Goal: Task Accomplishment & Management: Use online tool/utility

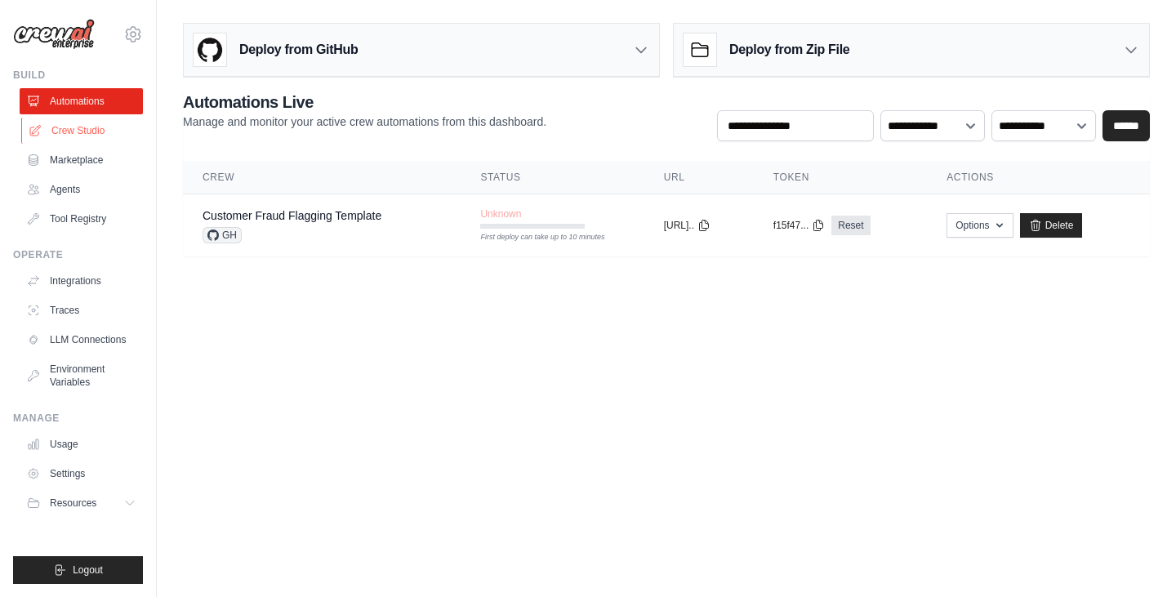
click at [83, 127] on link "Crew Studio" at bounding box center [82, 131] width 123 height 26
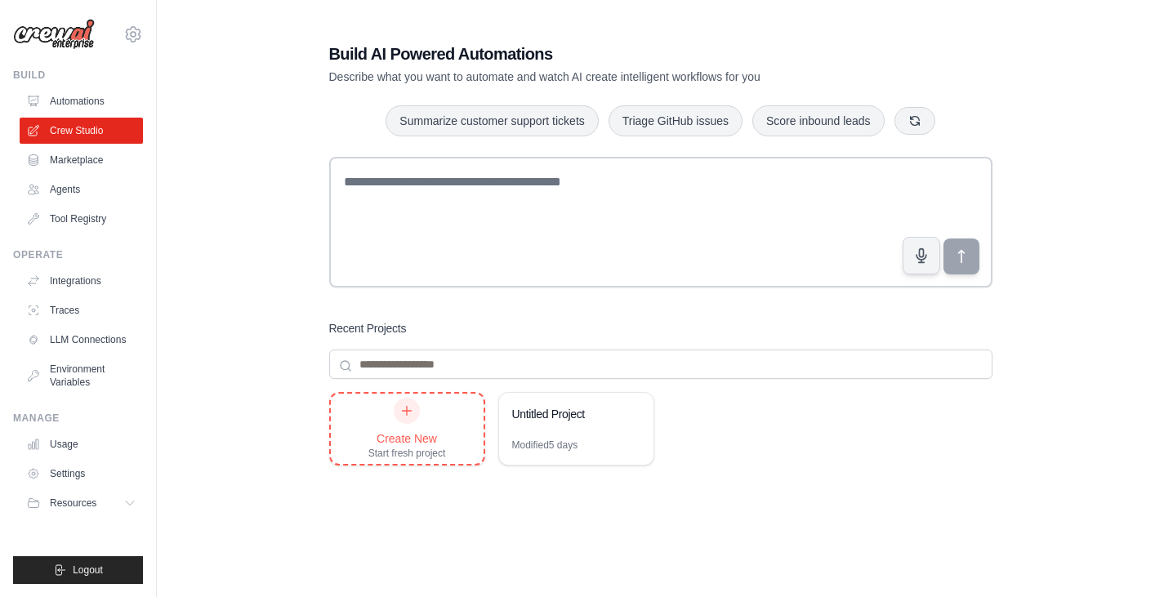
click at [424, 418] on div "Create New Start fresh project" at bounding box center [407, 429] width 78 height 62
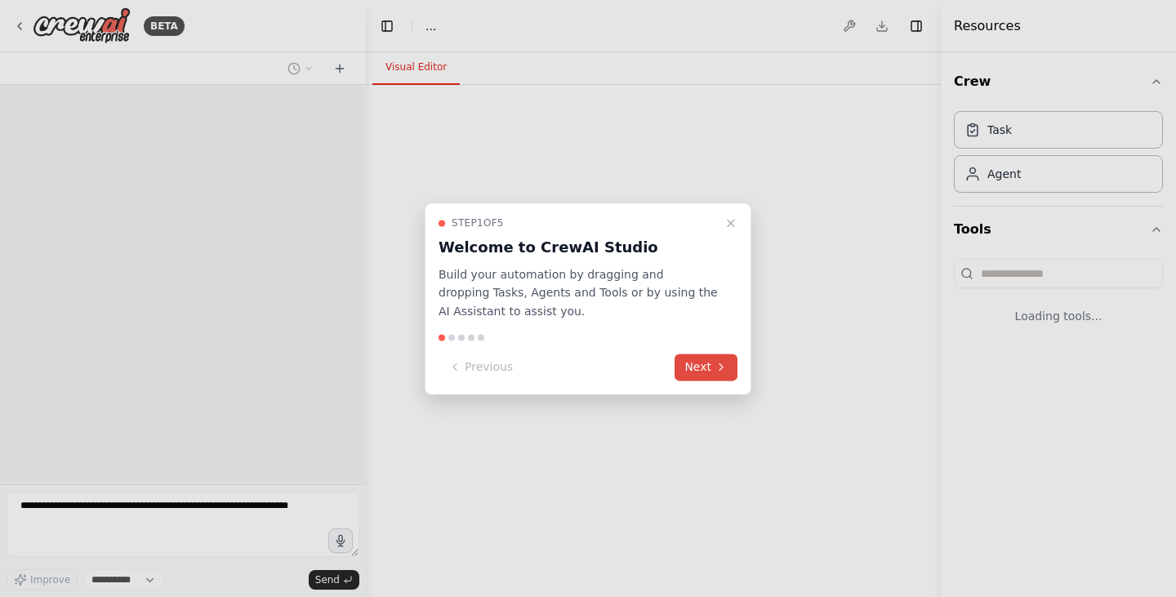
select select "****"
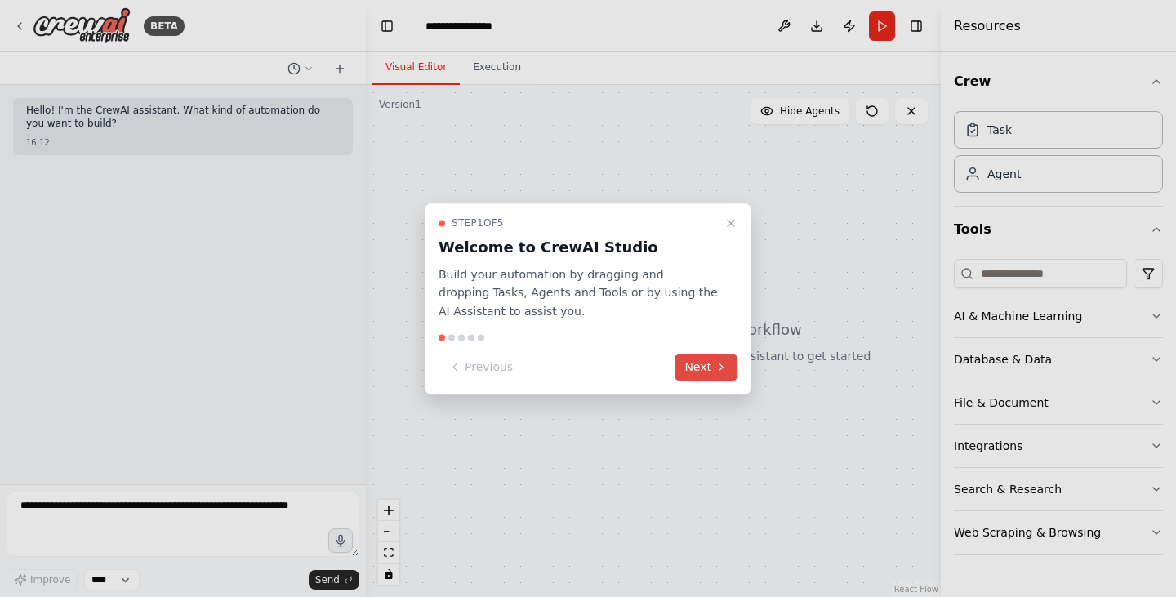
click at [720, 363] on icon at bounding box center [721, 367] width 13 height 13
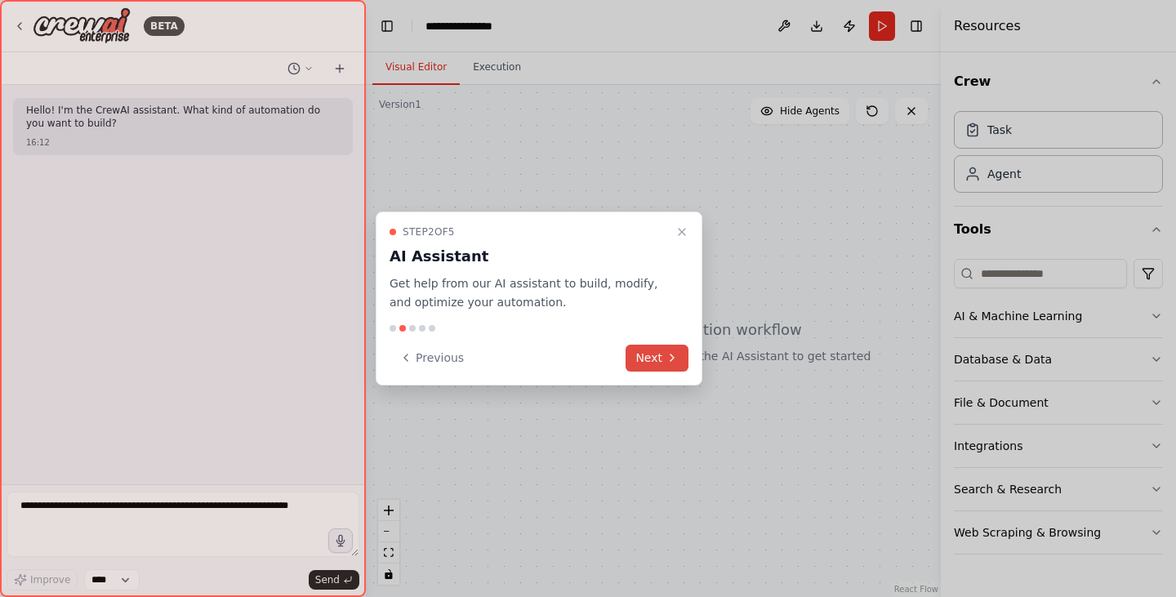
click at [679, 357] on button "Next" at bounding box center [657, 358] width 63 height 27
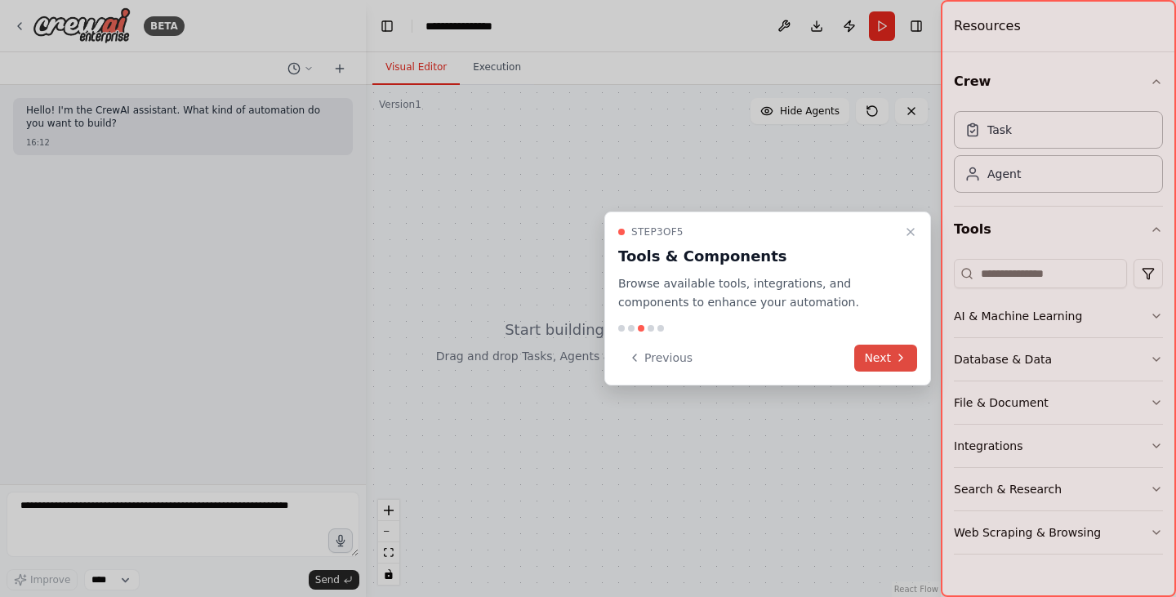
click at [881, 353] on button "Next" at bounding box center [885, 358] width 63 height 27
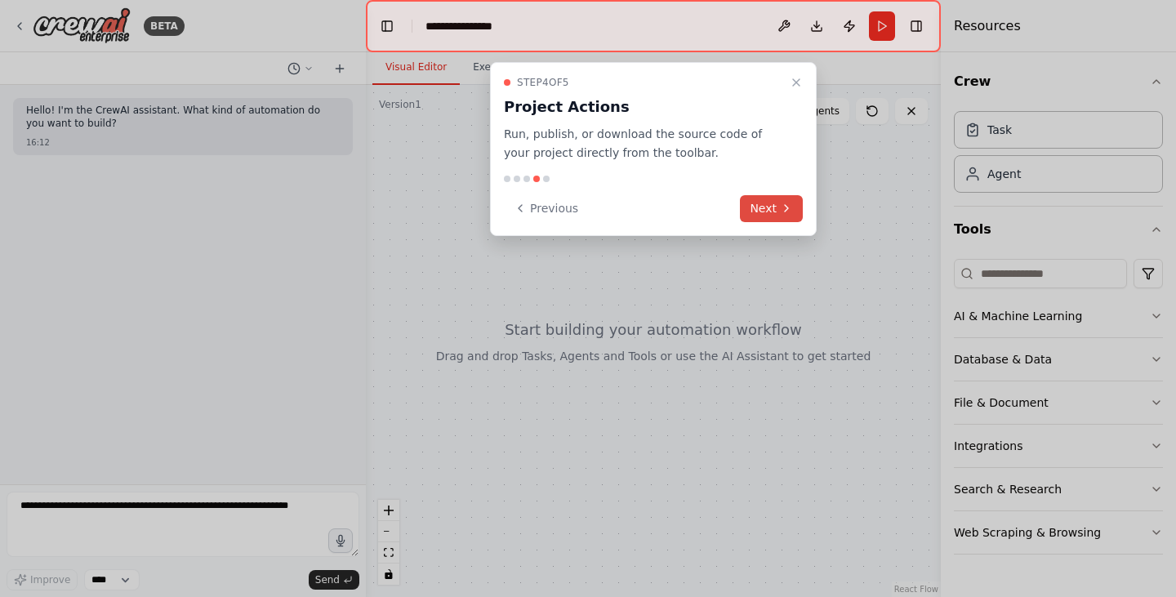
click at [773, 209] on button "Next" at bounding box center [771, 208] width 63 height 27
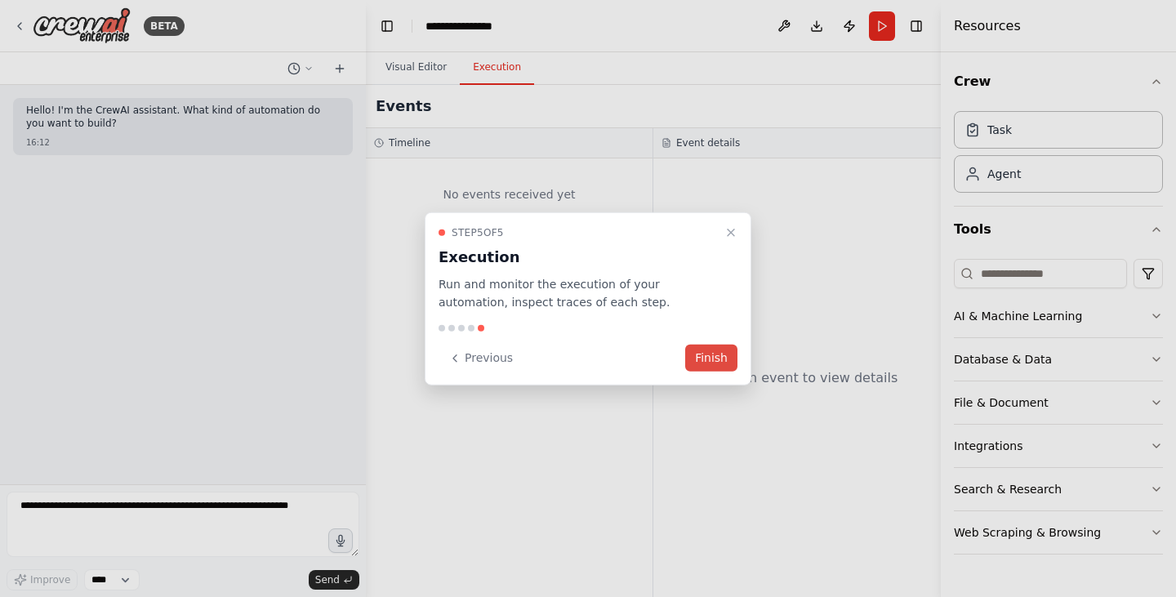
click at [715, 354] on button "Finish" at bounding box center [711, 358] width 52 height 27
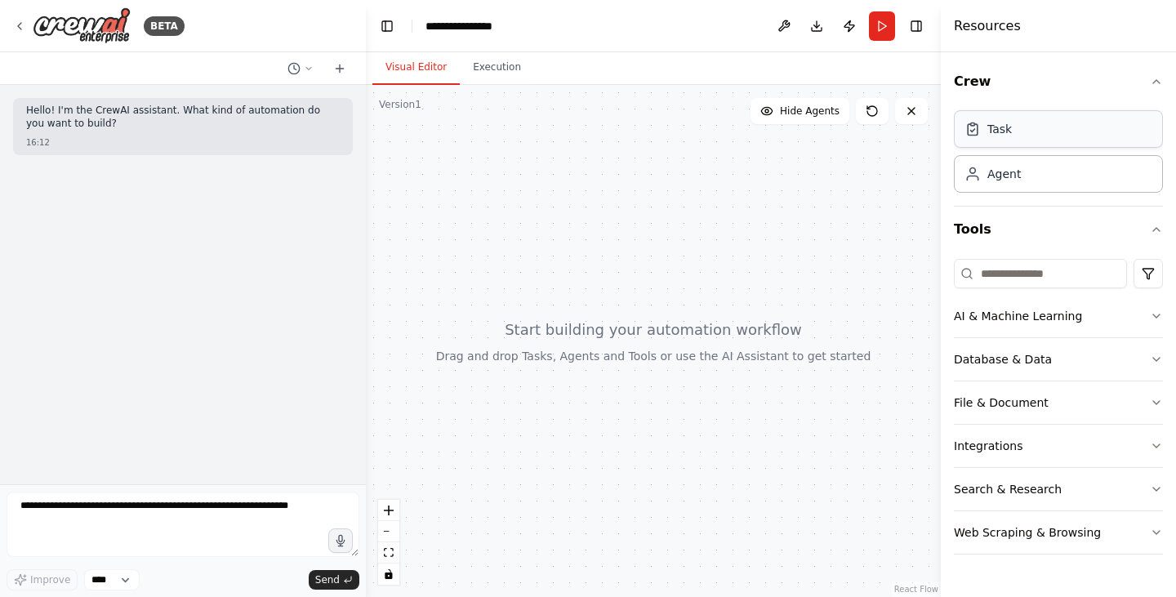
click at [1018, 138] on div "Task" at bounding box center [1058, 129] width 209 height 38
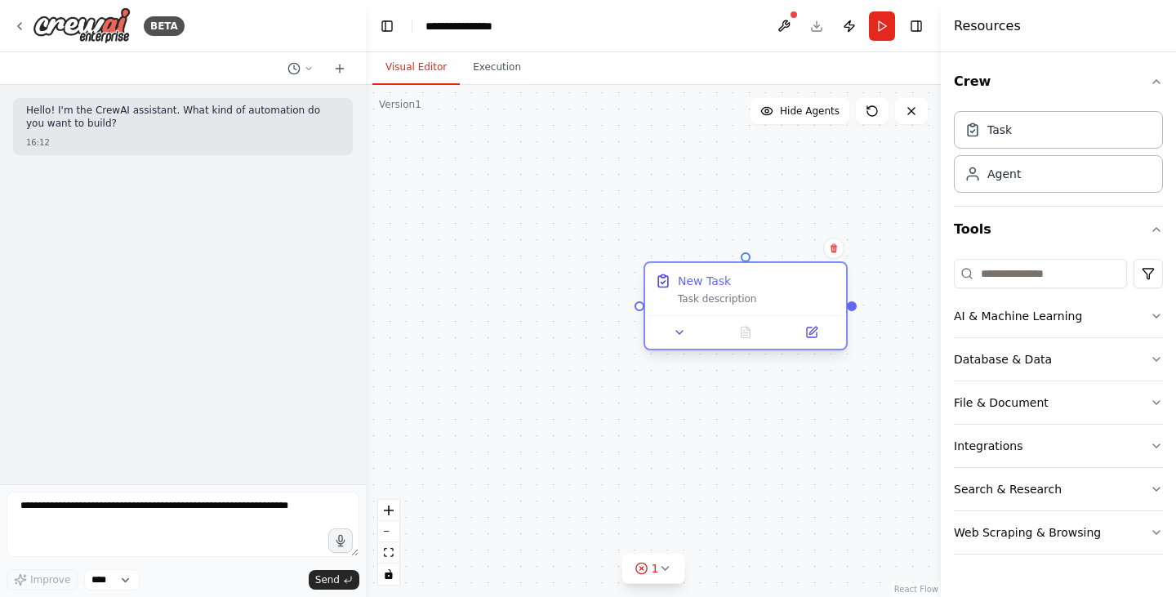
drag, startPoint x: 830, startPoint y: 294, endPoint x: 692, endPoint y: 311, distance: 139.1
click at [693, 312] on div "New Task Task description" at bounding box center [745, 289] width 201 height 52
click at [706, 301] on div "Task description" at bounding box center [757, 298] width 158 height 13
click at [731, 305] on div "New Task Task description" at bounding box center [745, 289] width 201 height 52
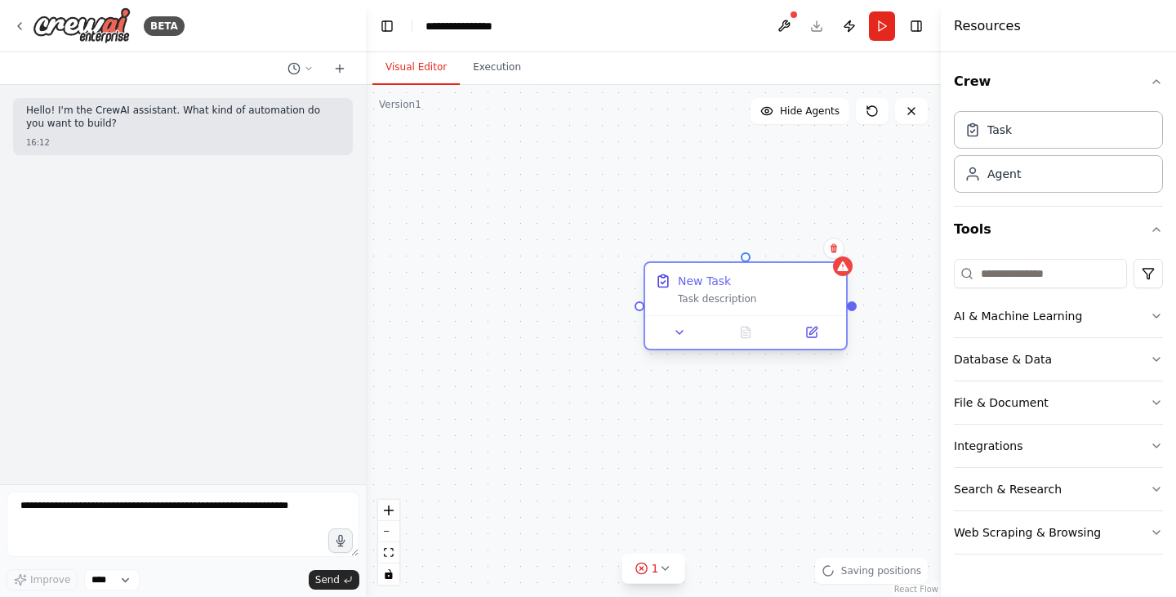
click at [721, 294] on div "Task description" at bounding box center [757, 298] width 158 height 13
click at [809, 330] on icon at bounding box center [812, 333] width 10 height 10
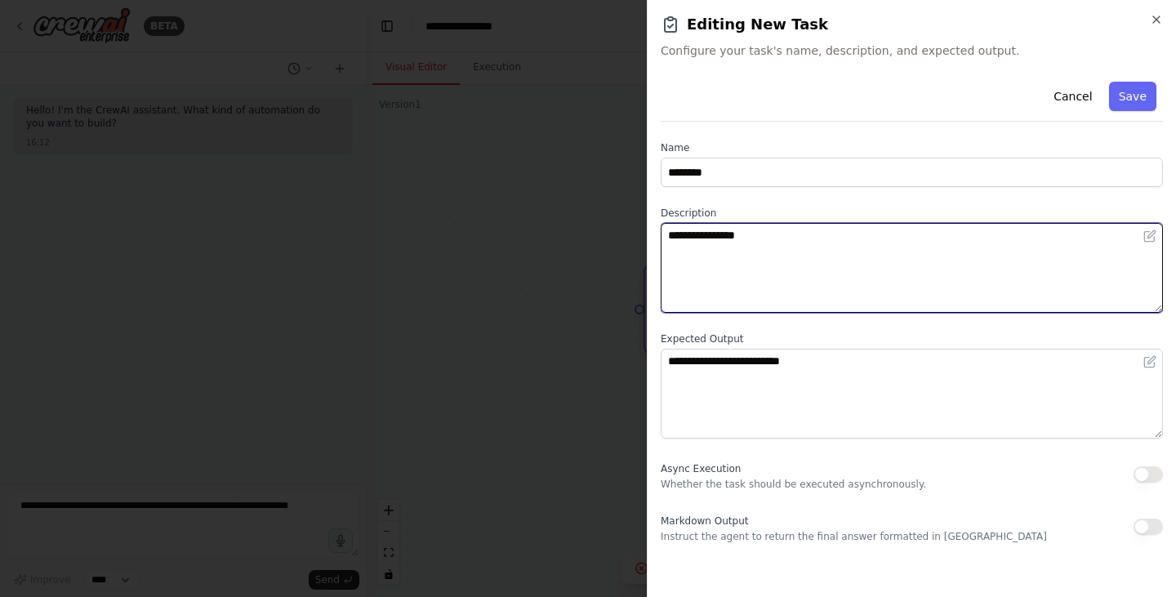
click at [768, 242] on textarea "**********" at bounding box center [912, 268] width 502 height 90
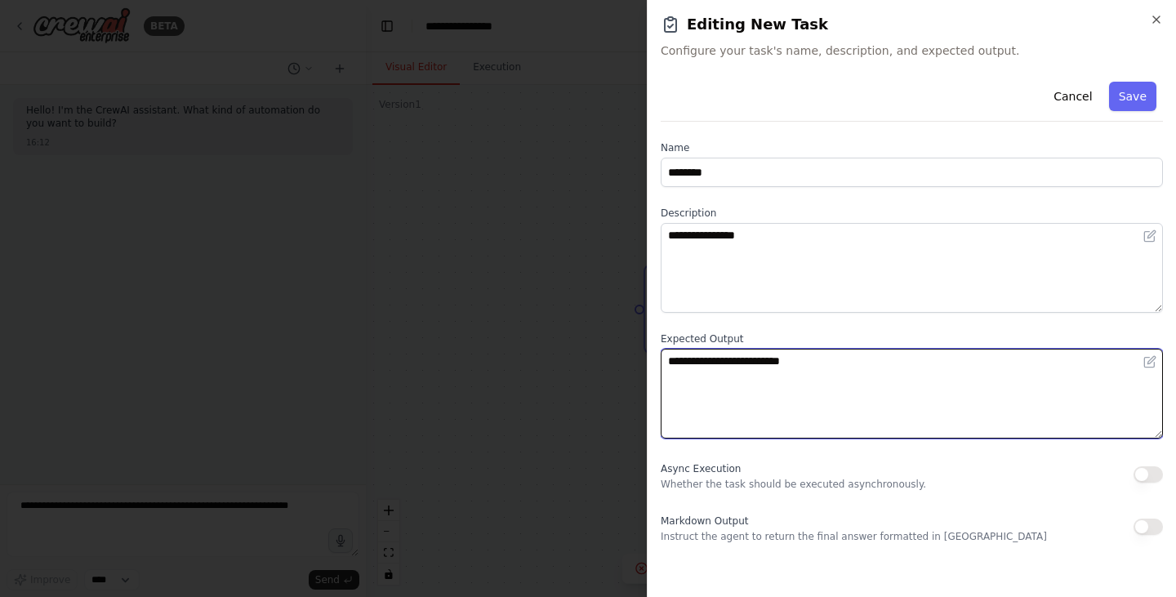
click at [796, 368] on textarea "**********" at bounding box center [912, 394] width 502 height 90
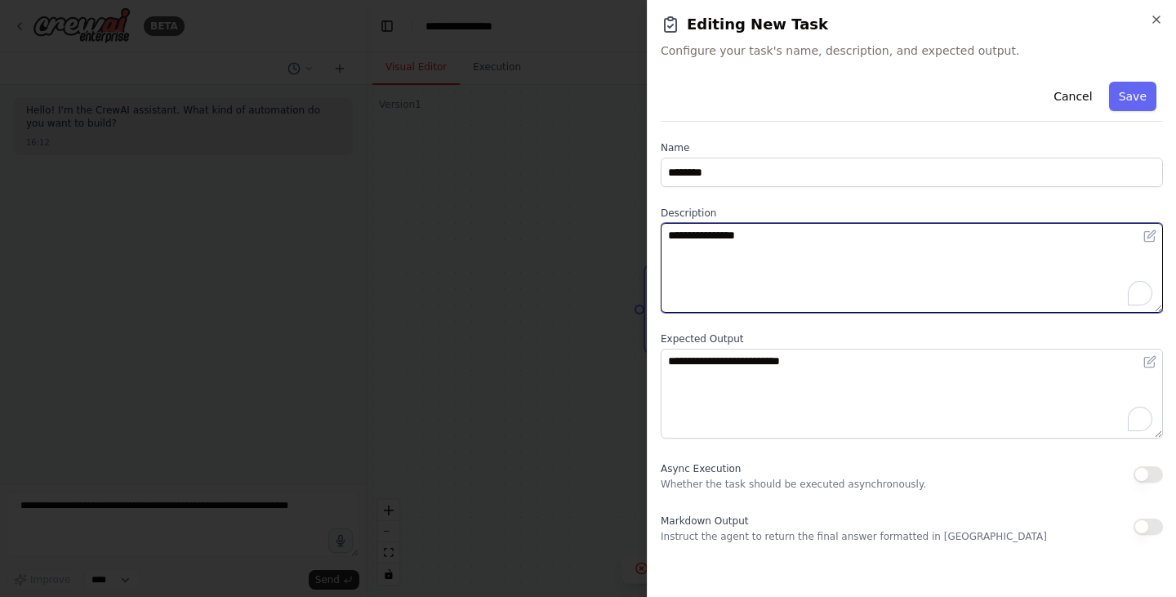
click at [871, 275] on textarea "**********" at bounding box center [912, 268] width 502 height 90
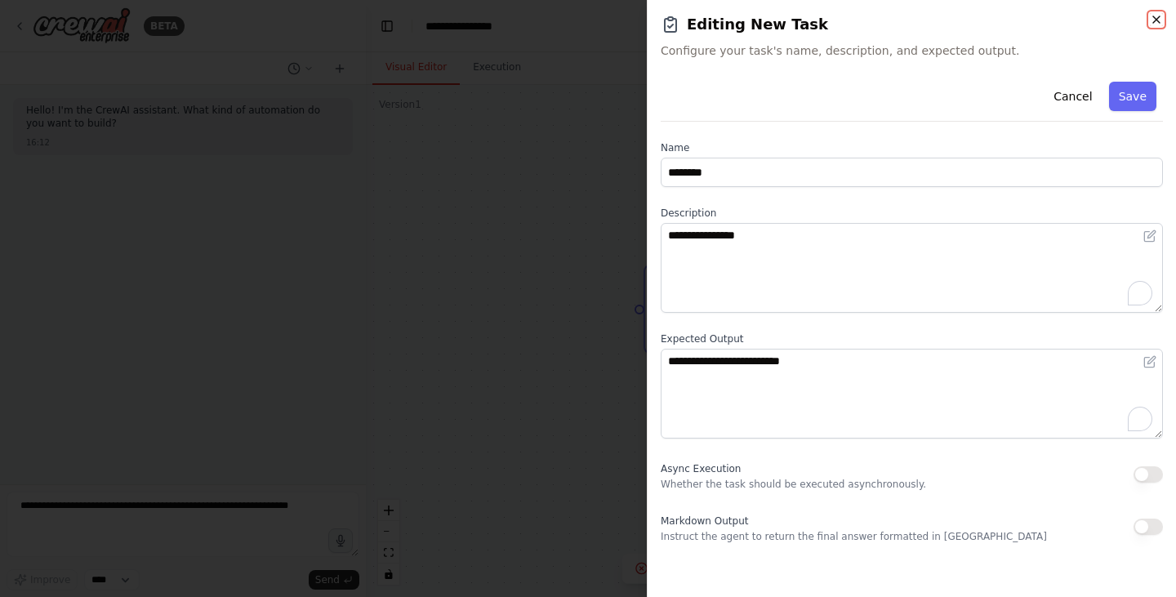
click at [1152, 16] on icon "button" at bounding box center [1156, 19] width 13 height 13
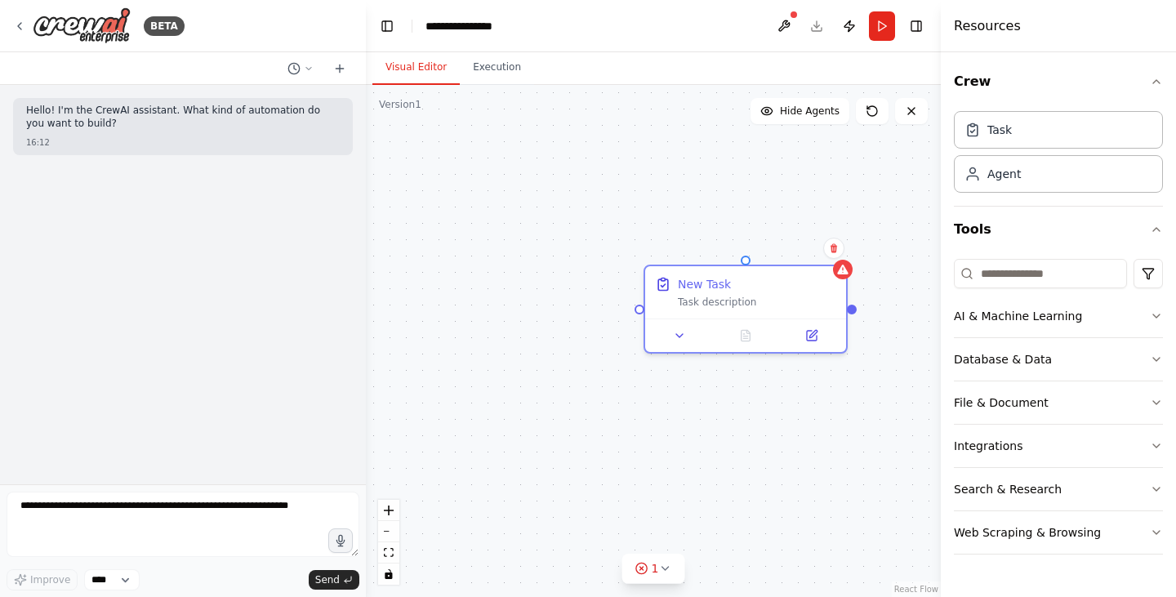
click at [839, 260] on div "Confirm" at bounding box center [834, 248] width 28 height 28
click at [835, 250] on icon at bounding box center [834, 248] width 10 height 10
click at [805, 244] on button "Confirm" at bounding box center [788, 248] width 58 height 20
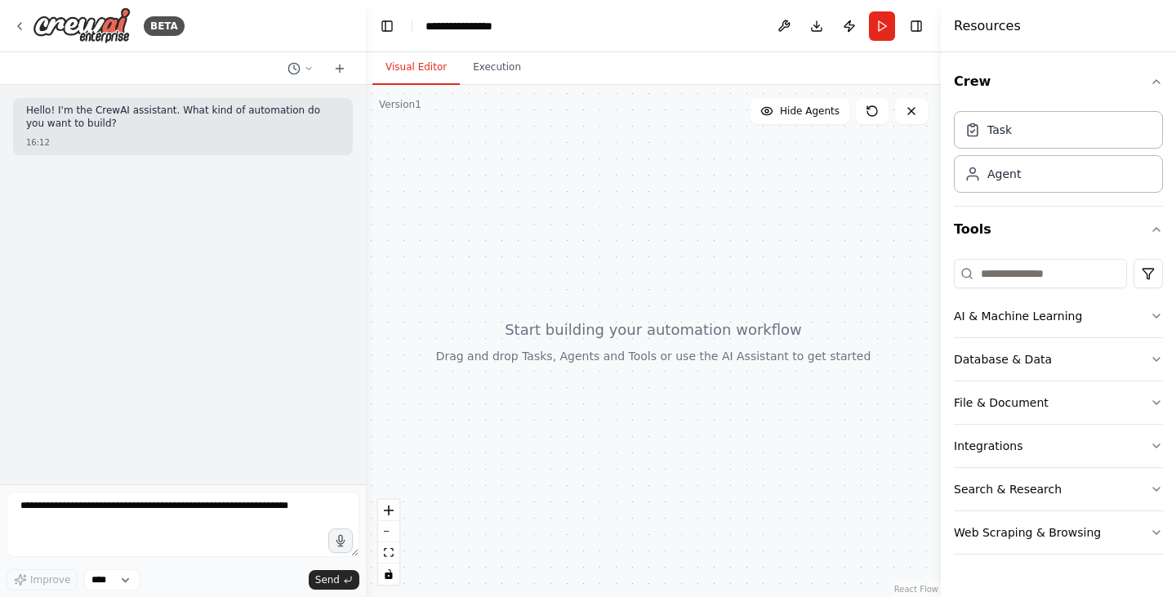
drag, startPoint x: 690, startPoint y: 327, endPoint x: 669, endPoint y: 301, distance: 33.0
click at [669, 301] on div at bounding box center [653, 341] width 575 height 512
drag, startPoint x: 751, startPoint y: 309, endPoint x: 613, endPoint y: 323, distance: 138.8
click at [613, 323] on div at bounding box center [653, 341] width 575 height 512
click at [487, 71] on button "Execution" at bounding box center [497, 68] width 74 height 34
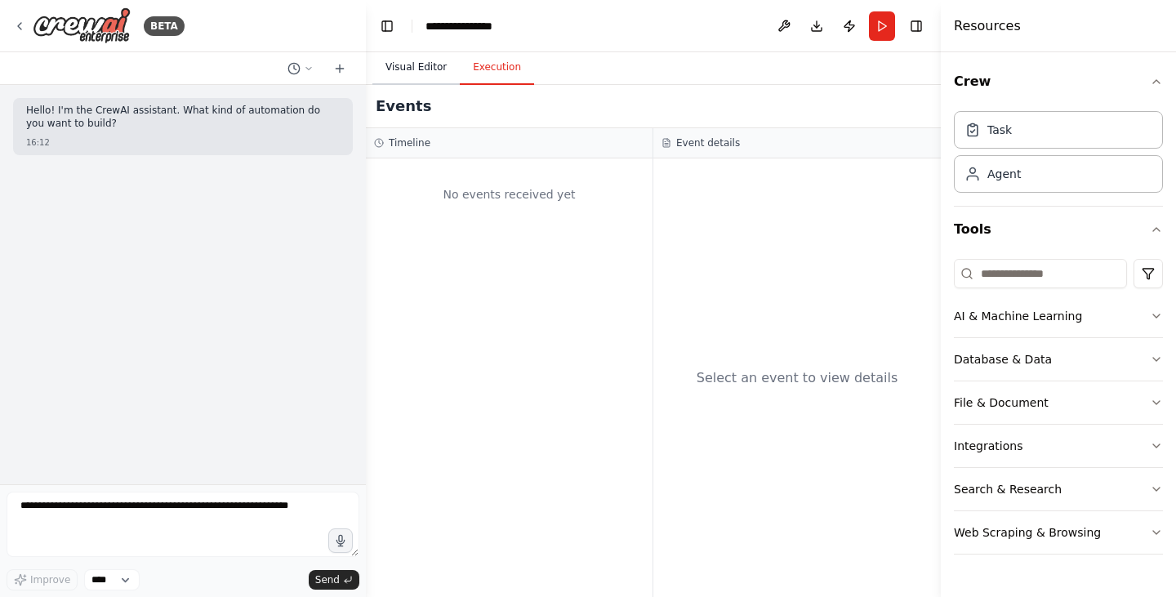
click at [413, 63] on button "Visual Editor" at bounding box center [415, 68] width 87 height 34
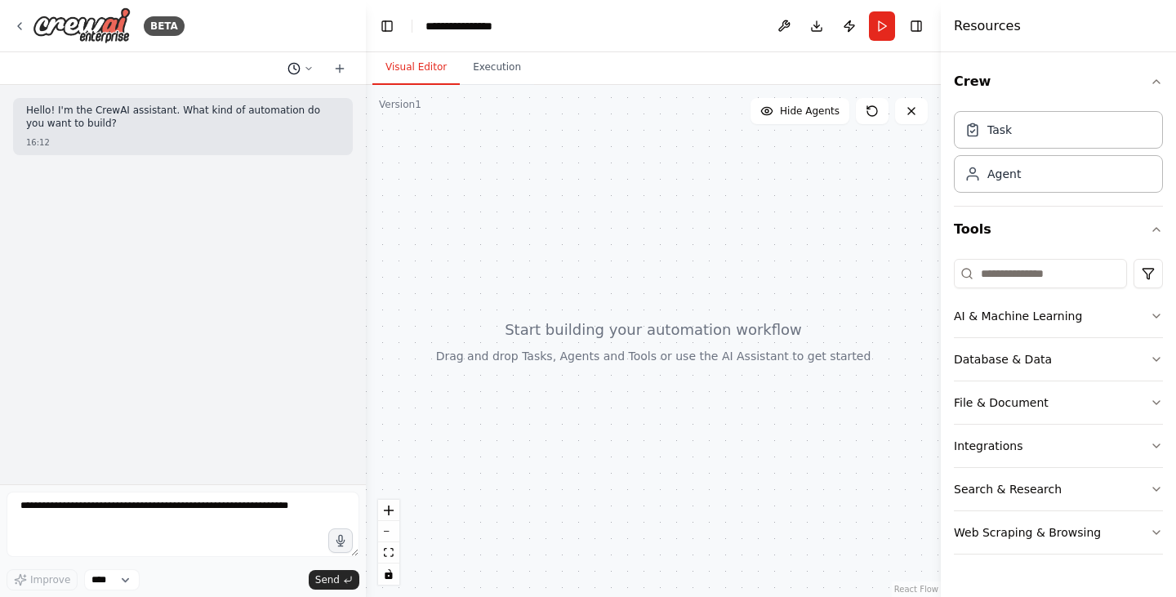
click at [313, 72] on icon at bounding box center [309, 69] width 10 height 10
click at [310, 68] on div at bounding box center [183, 298] width 366 height 597
click at [303, 183] on div "Hello! I'm the CrewAI assistant. What kind of automation do you want to build? …" at bounding box center [183, 284] width 366 height 399
drag, startPoint x: 656, startPoint y: 315, endPoint x: 673, endPoint y: 301, distance: 22.6
click at [673, 301] on div at bounding box center [653, 341] width 575 height 512
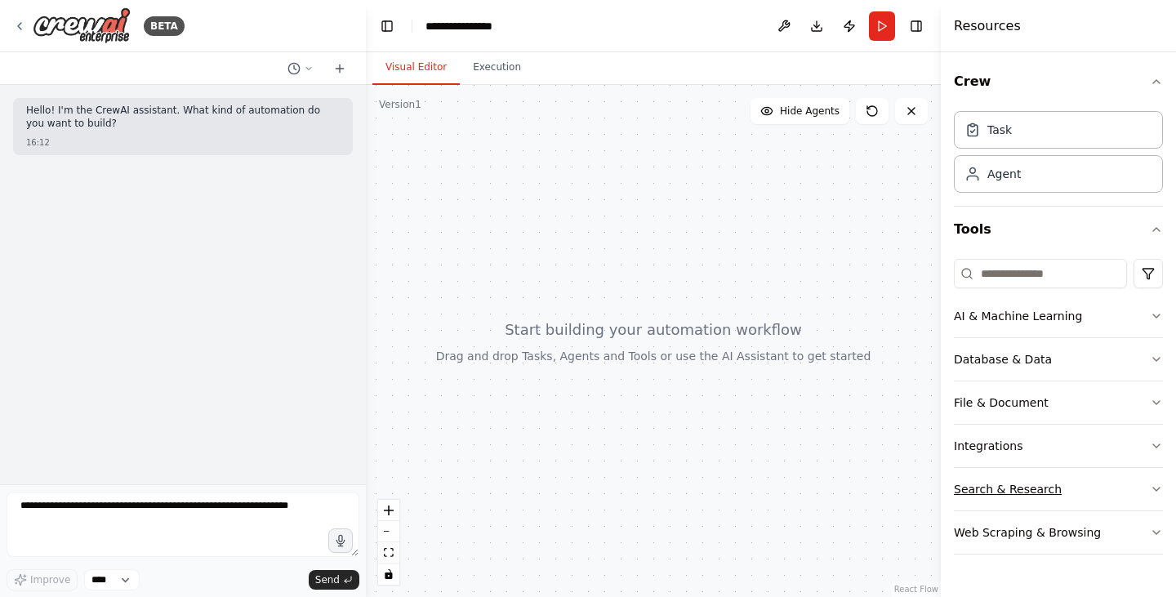
click at [1130, 492] on button "Search & Research" at bounding box center [1058, 489] width 209 height 42
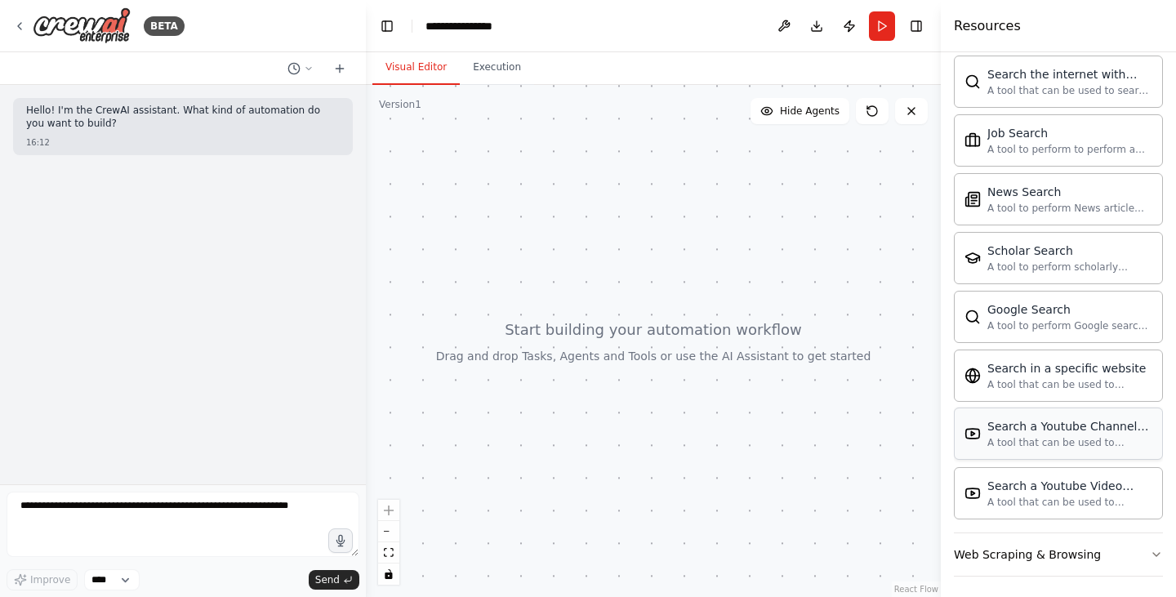
scroll to position [820, 0]
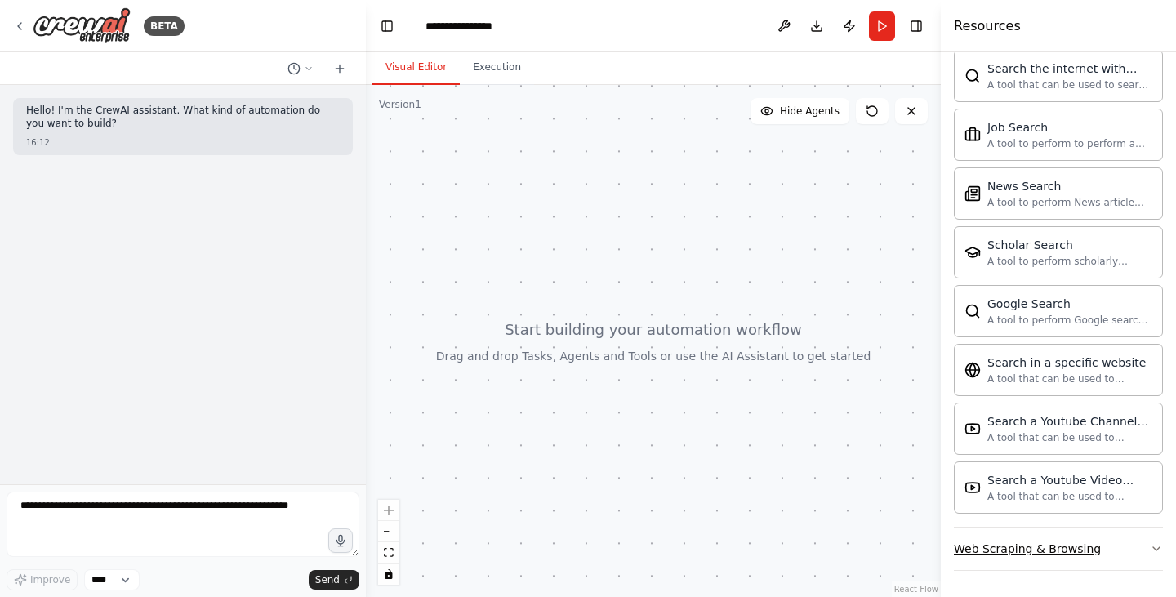
click at [1123, 546] on button "Web Scraping & Browsing" at bounding box center [1058, 549] width 209 height 42
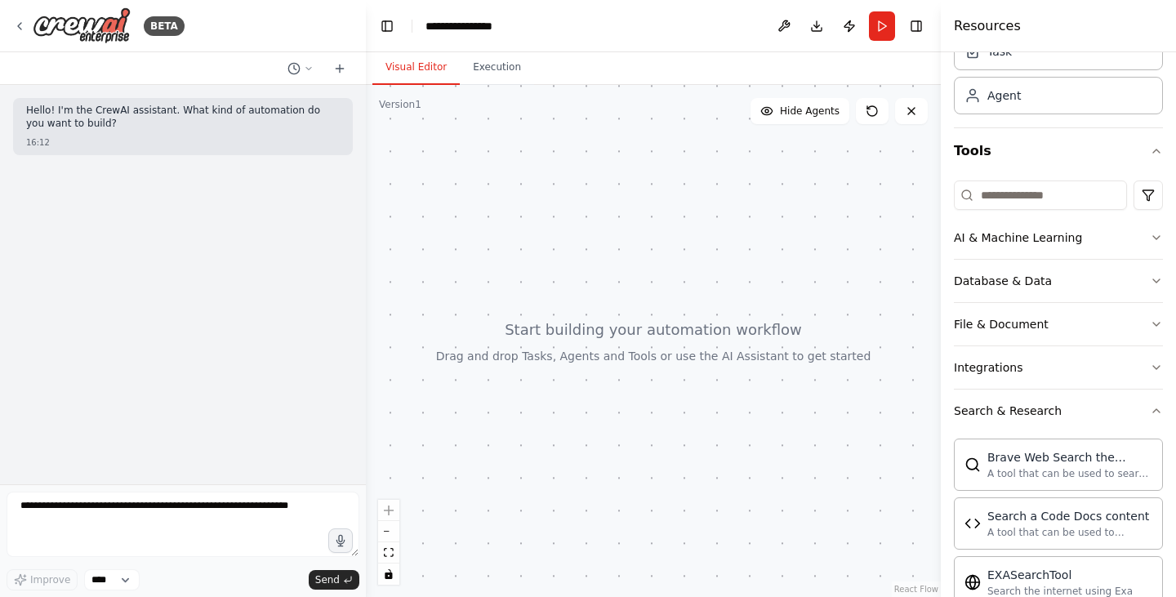
scroll to position [0, 0]
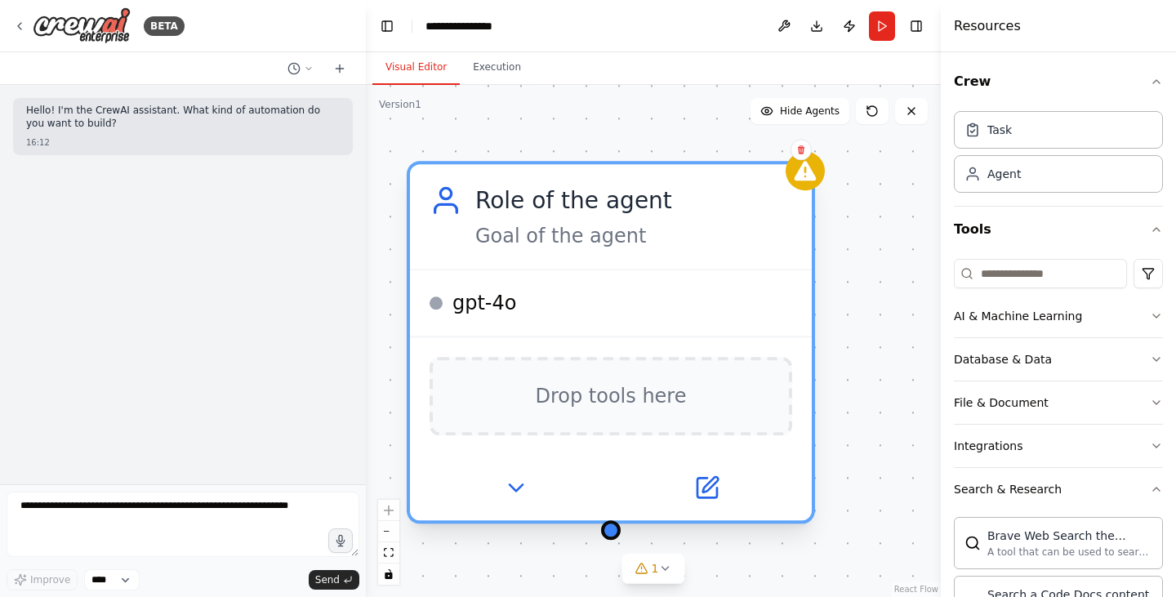
drag, startPoint x: 825, startPoint y: 320, endPoint x: 477, endPoint y: 240, distance: 357.0
click at [477, 240] on div "Role of the agent Goal of the agent" at bounding box center [611, 216] width 402 height 105
click at [488, 314] on span "gpt-4o" at bounding box center [484, 303] width 65 height 26
click at [519, 484] on icon at bounding box center [515, 488] width 26 height 26
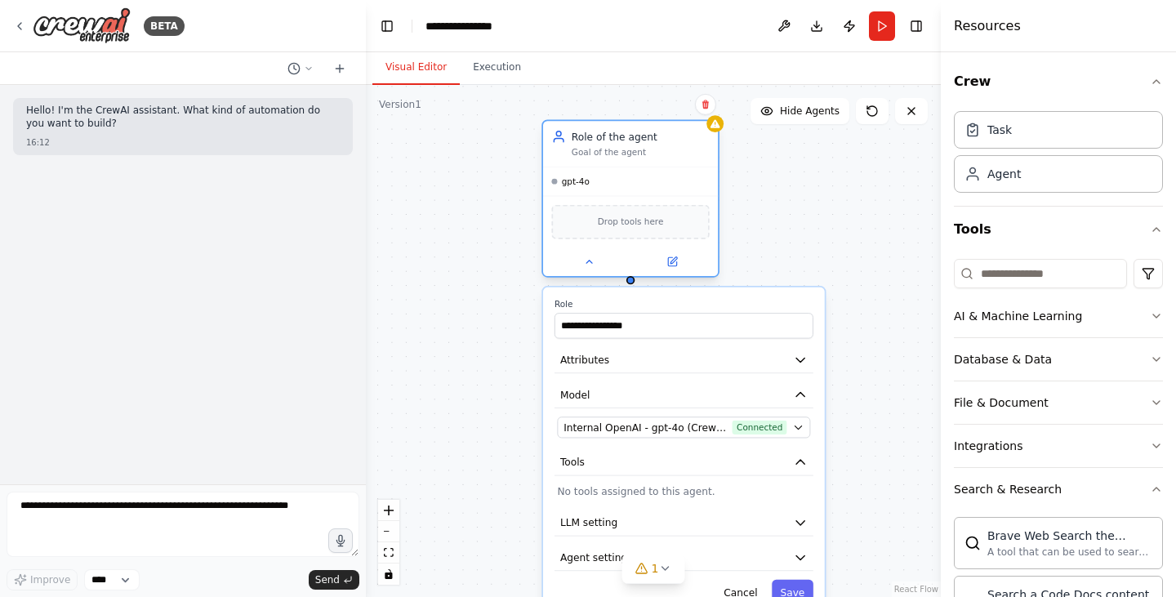
drag, startPoint x: 632, startPoint y: 392, endPoint x: 663, endPoint y: 194, distance: 200.9
click at [663, 205] on div "Drop tools here" at bounding box center [630, 222] width 158 height 34
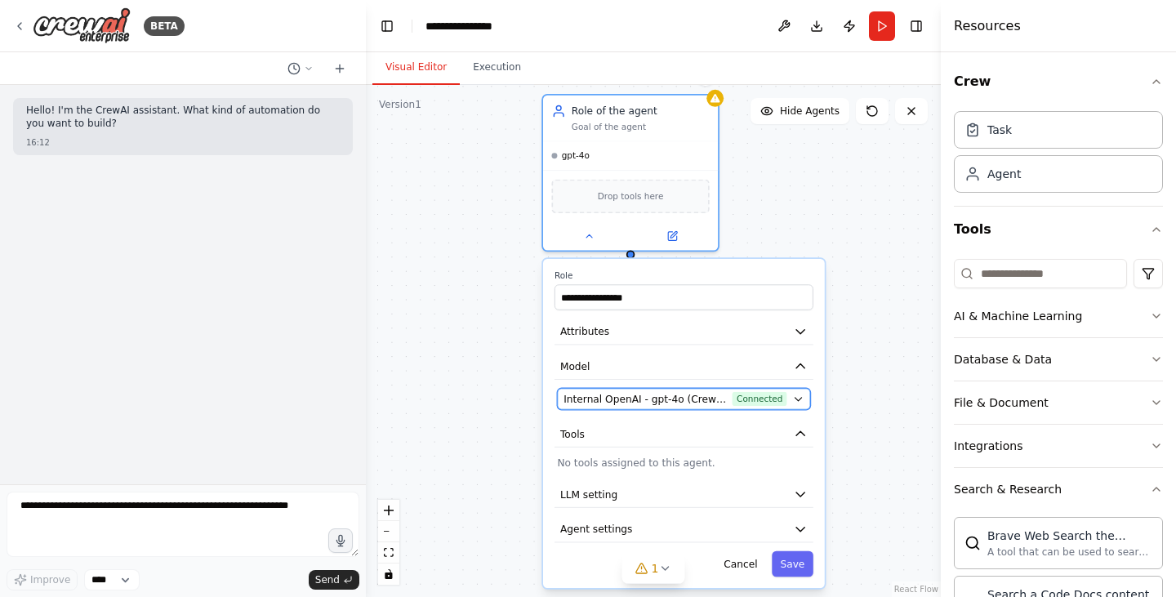
click at [795, 403] on icon "button" at bounding box center [798, 399] width 11 height 11
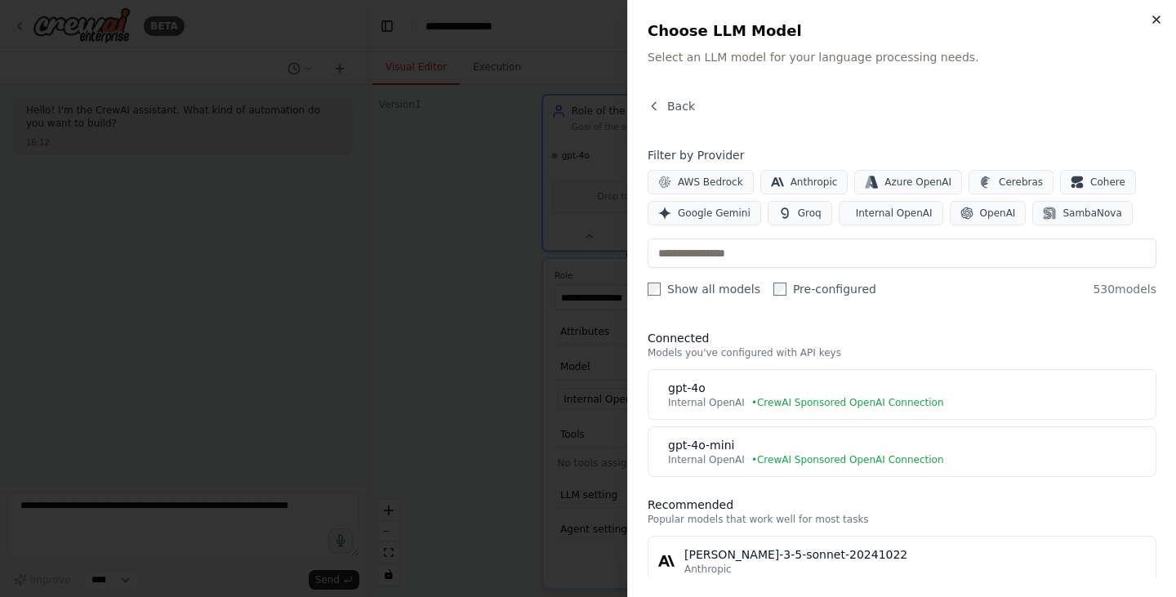
click at [1155, 20] on icon "button" at bounding box center [1156, 19] width 13 height 13
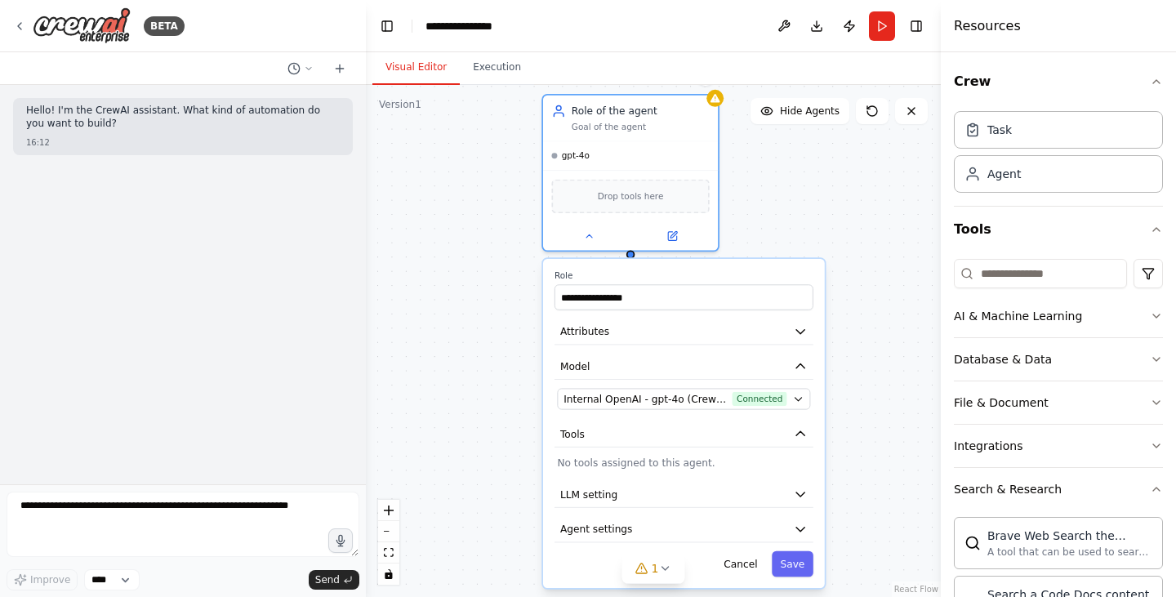
click at [831, 171] on div "**********" at bounding box center [653, 341] width 575 height 512
click at [761, 193] on div "**********" at bounding box center [653, 341] width 575 height 512
click at [715, 144] on div "gpt-4o" at bounding box center [630, 153] width 175 height 29
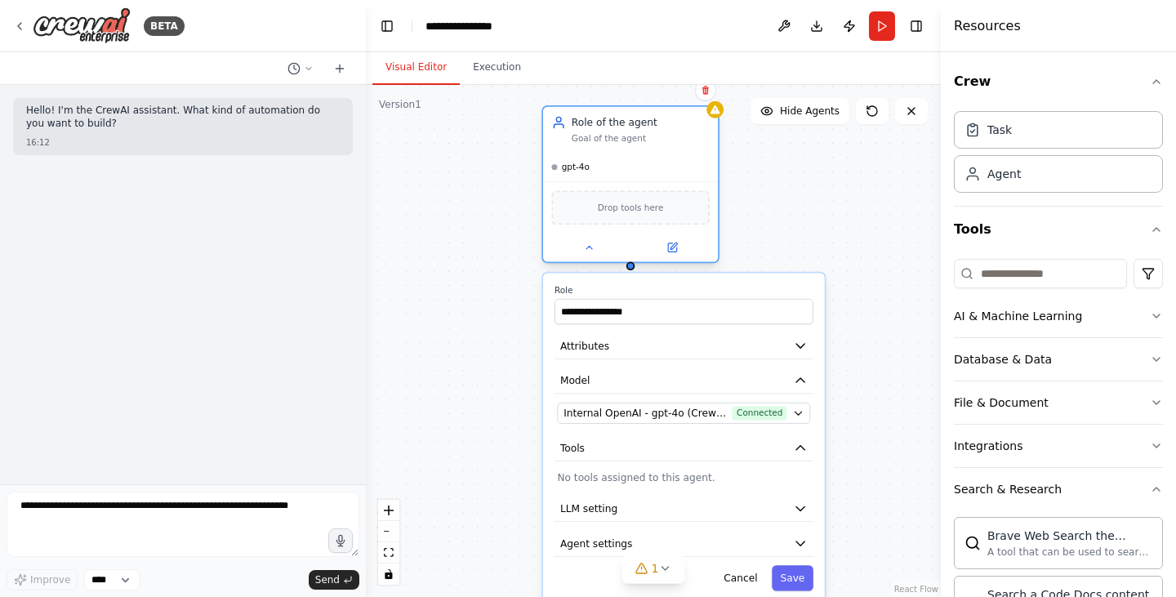
drag, startPoint x: 711, startPoint y: 139, endPoint x: 719, endPoint y: 167, distance: 28.7
click at [718, 167] on div "gpt-4o" at bounding box center [630, 167] width 175 height 29
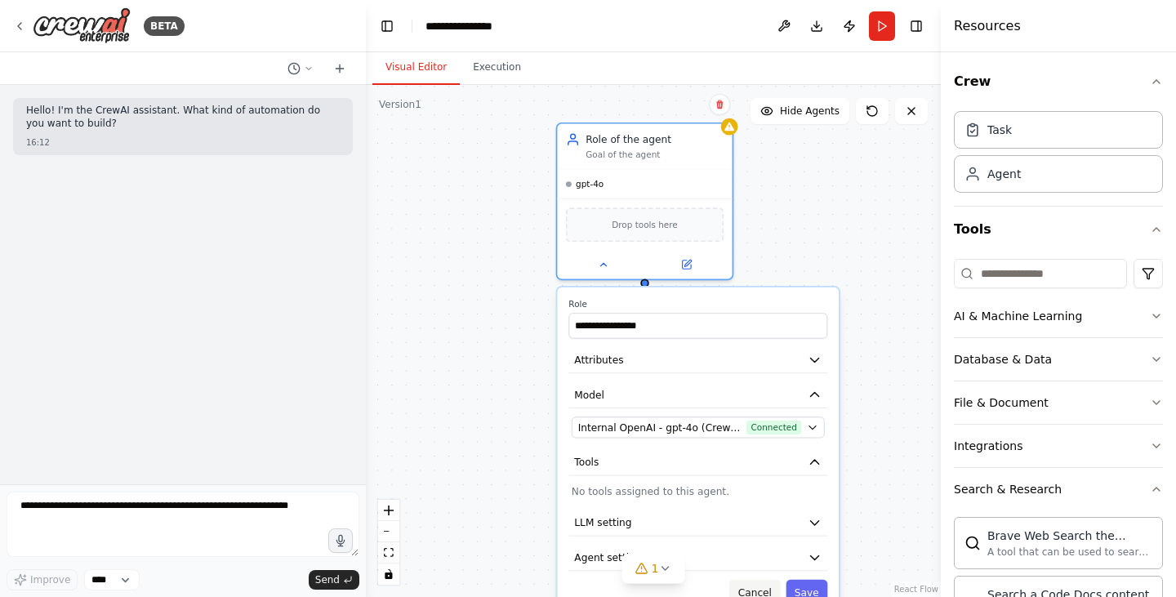
click at [761, 589] on button "Cancel" at bounding box center [754, 592] width 51 height 25
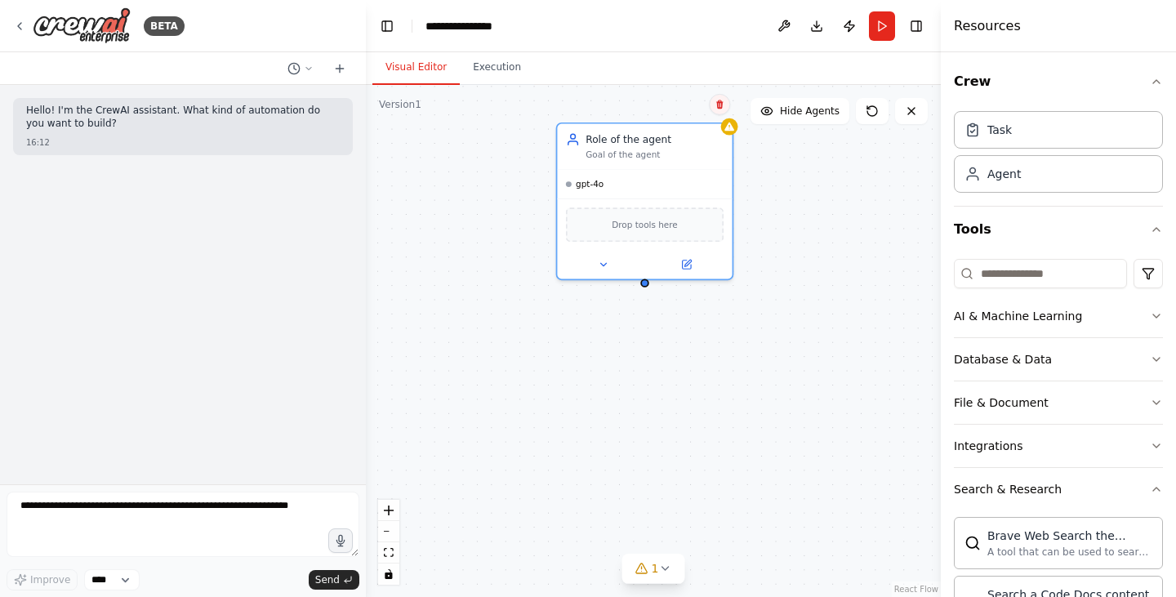
click at [720, 102] on icon at bounding box center [719, 104] width 7 height 9
click at [697, 117] on div "Role of the agent Goal of the agent gpt-4o Drop tools here" at bounding box center [653, 341] width 575 height 512
click at [725, 137] on div "Role of the agent Goal of the agent" at bounding box center [644, 144] width 175 height 46
click at [723, 107] on icon at bounding box center [720, 105] width 10 height 10
click at [675, 99] on button "Confirm" at bounding box center [673, 105] width 58 height 20
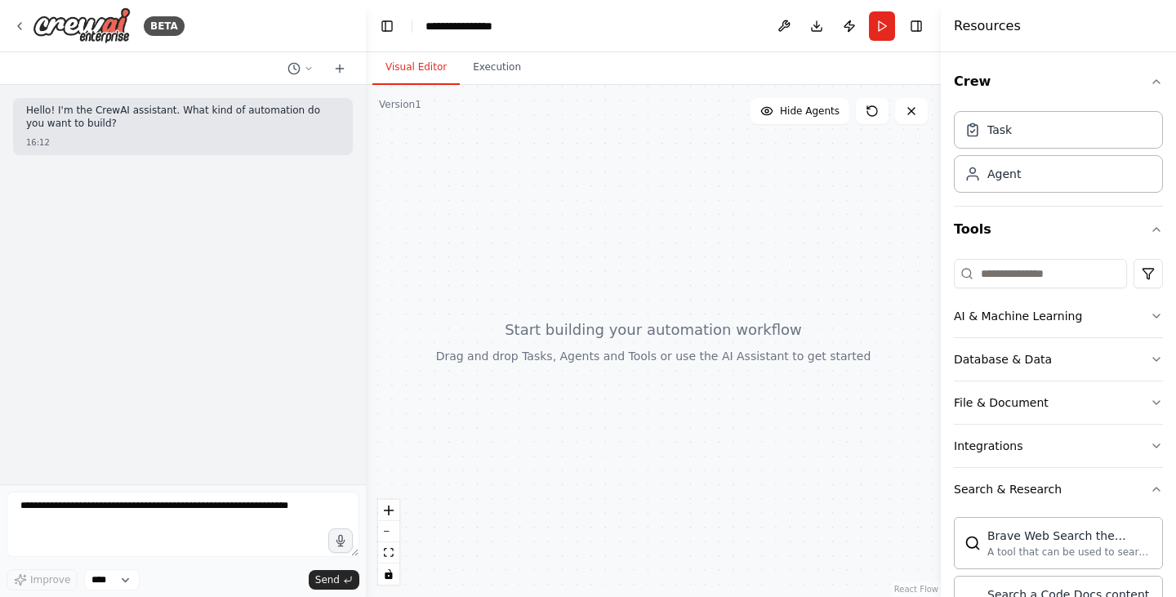
drag, startPoint x: 730, startPoint y: 412, endPoint x: 733, endPoint y: 428, distance: 16.7
click at [733, 428] on div at bounding box center [653, 341] width 575 height 512
drag, startPoint x: 733, startPoint y: 428, endPoint x: 733, endPoint y: 314, distance: 113.5
click at [733, 314] on div at bounding box center [653, 341] width 575 height 512
click at [12, 28] on div "BETA" at bounding box center [183, 26] width 366 height 52
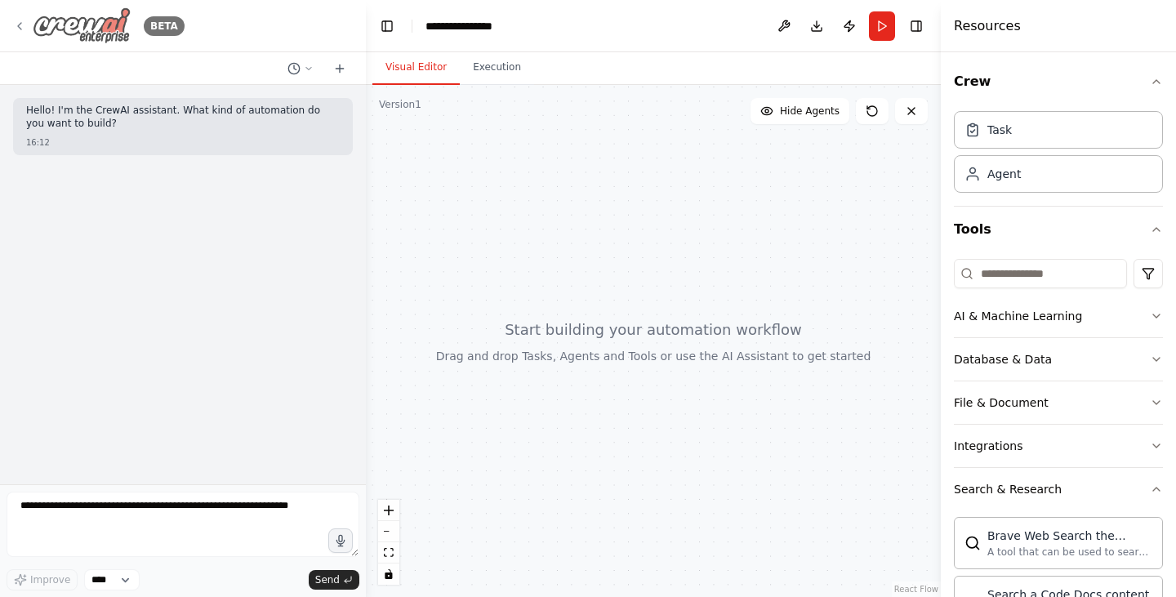
click at [16, 26] on icon at bounding box center [19, 26] width 13 height 13
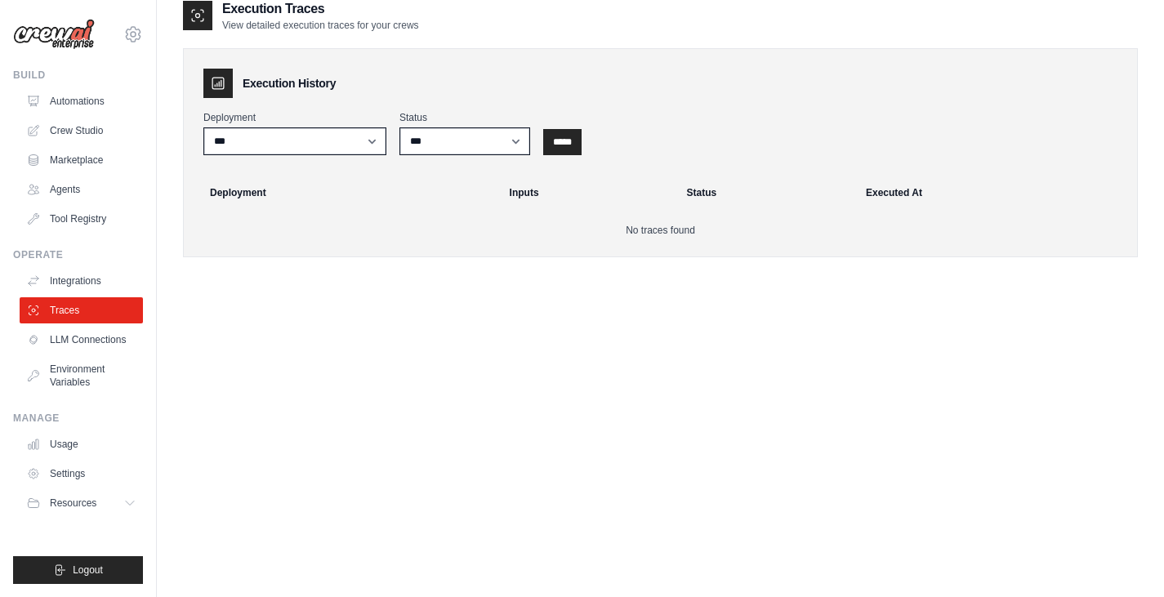
scroll to position [33, 0]
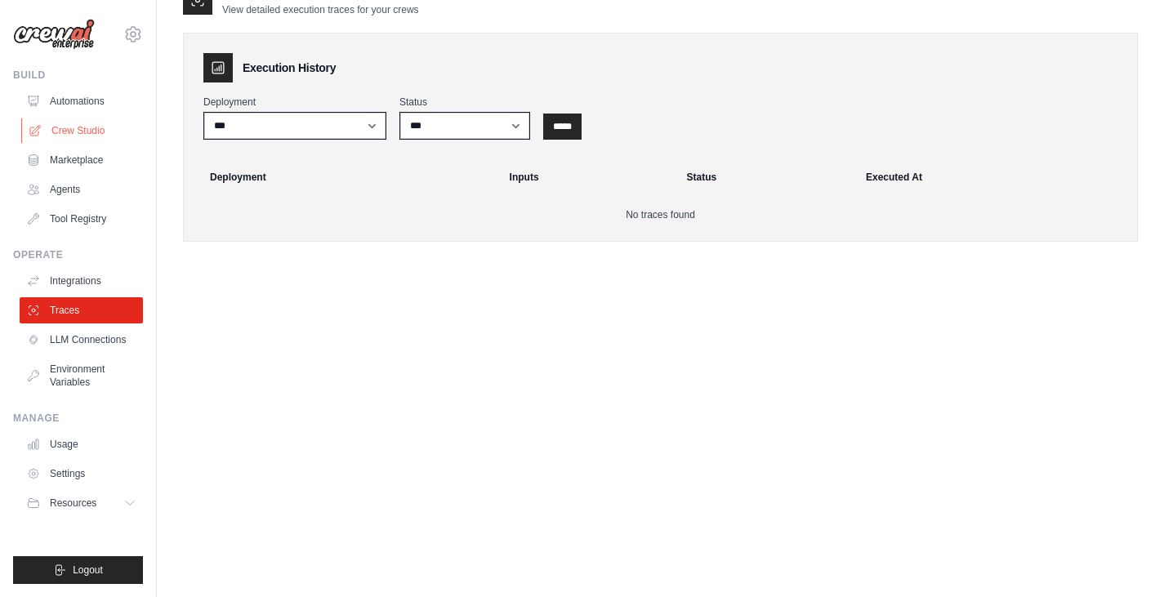
click at [90, 128] on link "Crew Studio" at bounding box center [82, 131] width 123 height 26
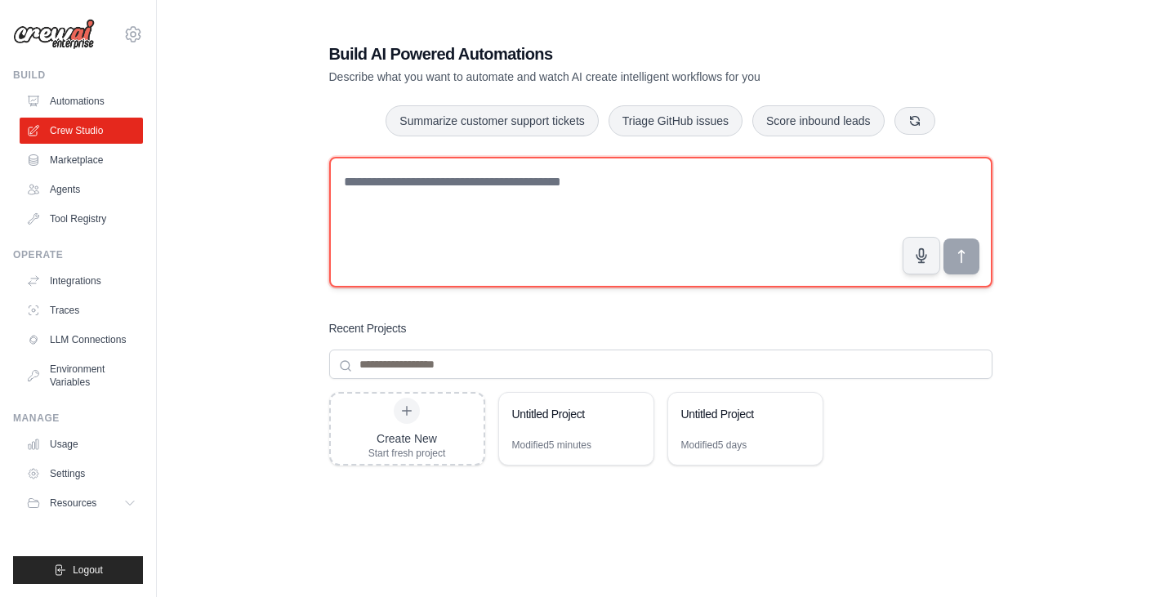
click at [778, 191] on textarea at bounding box center [660, 222] width 663 height 131
click at [772, 191] on textarea at bounding box center [660, 222] width 663 height 131
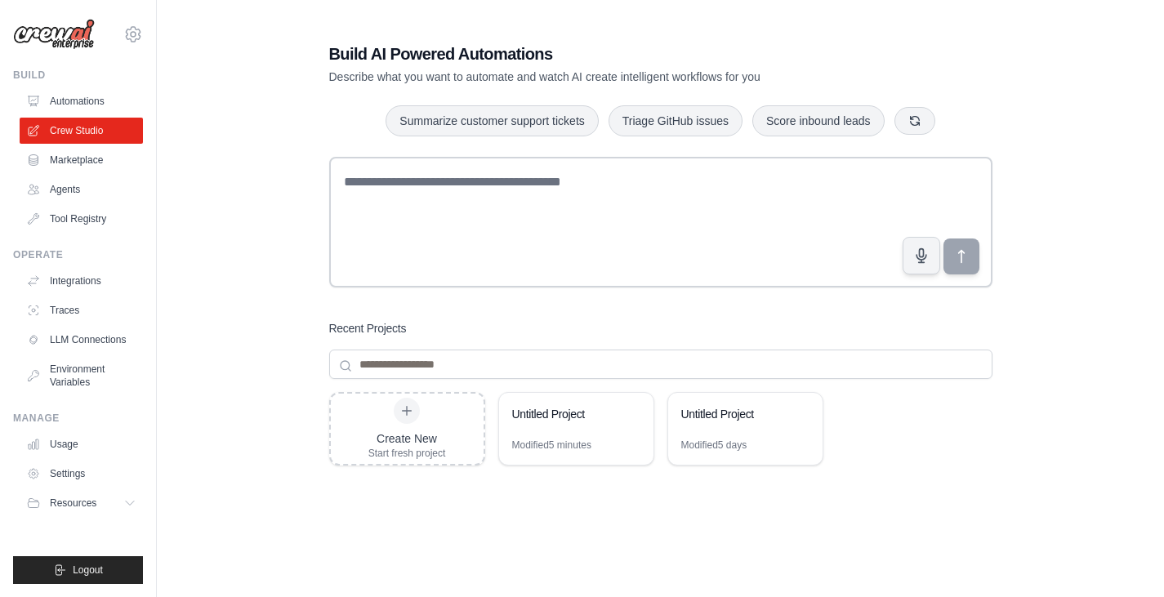
click at [1107, 136] on div "Build AI Powered Automations Describe what you want to automate and watch AI cr…" at bounding box center [660, 347] width 955 height 663
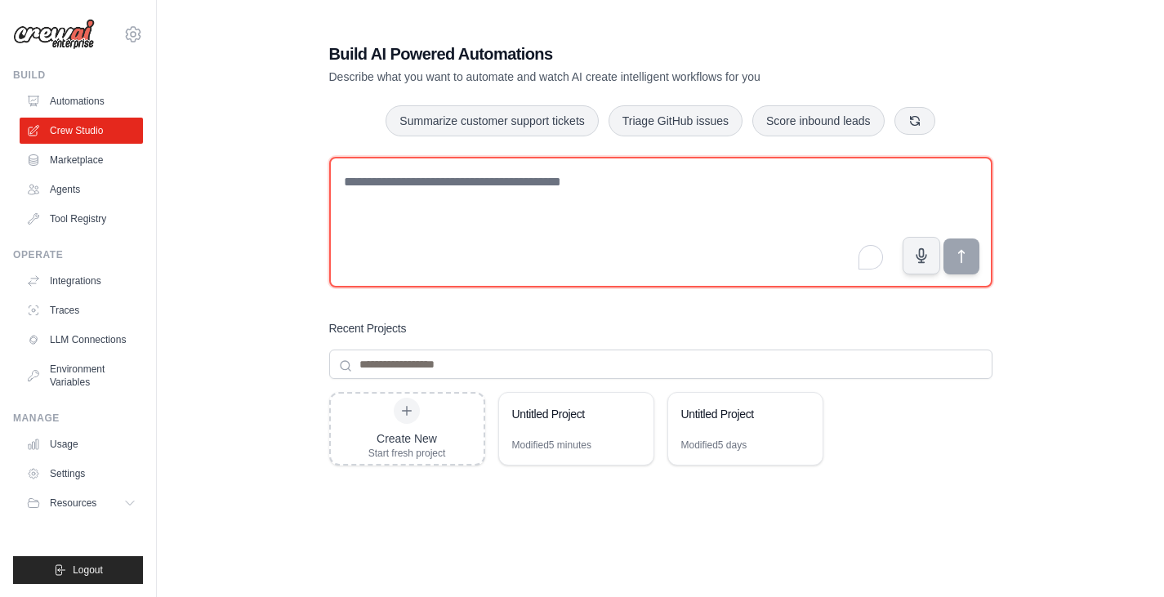
click at [936, 185] on textarea "To enrich screen reader interactions, please activate Accessibility in Grammarl…" at bounding box center [660, 222] width 663 height 131
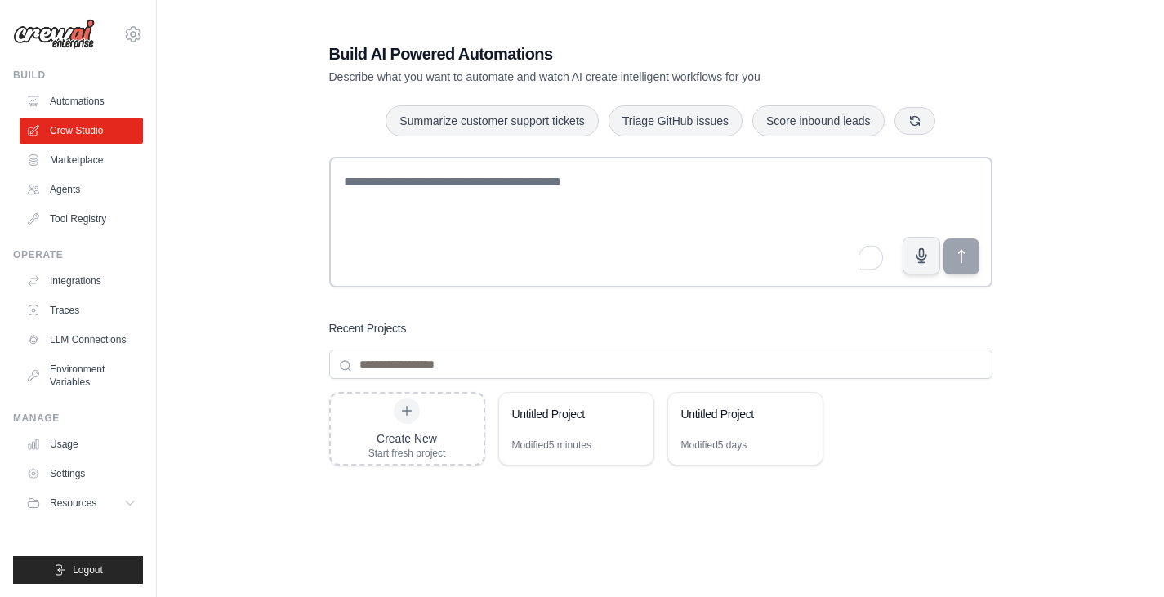
click at [995, 136] on div "Build AI Powered Automations Describe what you want to automate and watch AI cr…" at bounding box center [661, 347] width 702 height 663
click at [1019, 169] on div "Build AI Powered Automations Describe what you want to automate and watch AI cr…" at bounding box center [660, 347] width 955 height 663
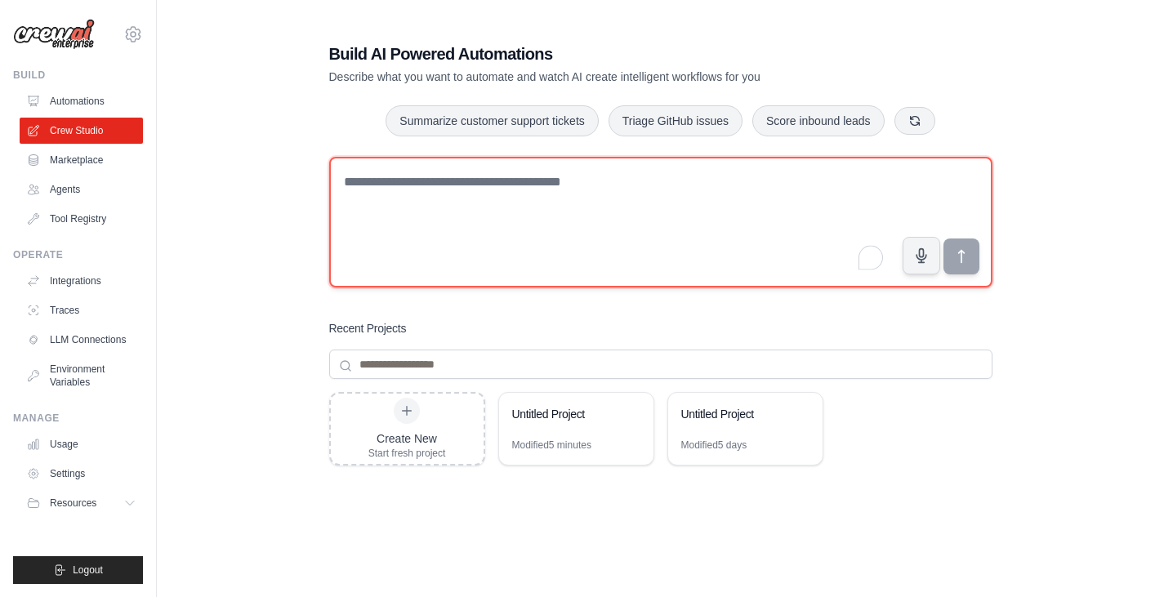
click at [979, 184] on textarea "To enrich screen reader interactions, please activate Accessibility in Grammarl…" at bounding box center [660, 222] width 663 height 131
click at [469, 226] on textarea "To enrich screen reader interactions, please activate Accessibility in Grammarl…" at bounding box center [660, 222] width 663 height 131
click at [749, 189] on textarea "To enrich screen reader interactions, please activate Accessibility in Grammarl…" at bounding box center [660, 222] width 663 height 131
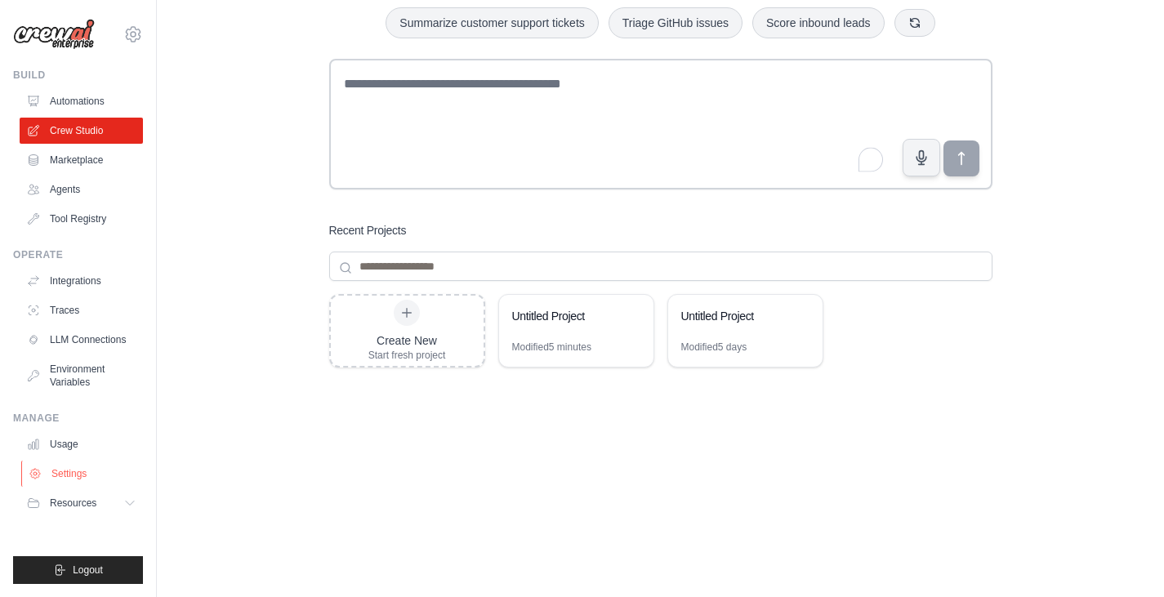
click at [69, 467] on link "Settings" at bounding box center [82, 474] width 123 height 26
